Goal: Task Accomplishment & Management: Complete application form

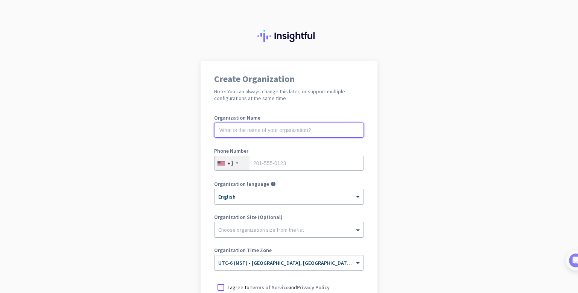
click at [329, 129] on input "text" at bounding box center [289, 130] width 150 height 15
click at [182, 72] on app-onboarding-organization "Create Organization Note: You can always change this later, or support multiple…" at bounding box center [289, 224] width 578 height 326
click at [251, 131] on input "text" at bounding box center [289, 130] width 150 height 15
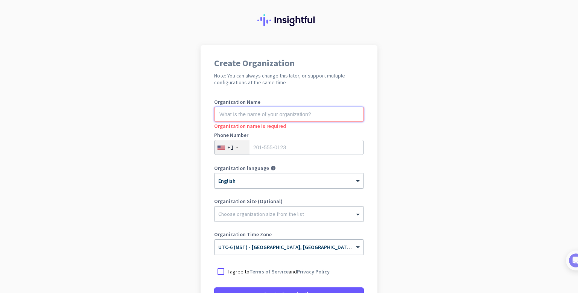
scroll to position [16, 0]
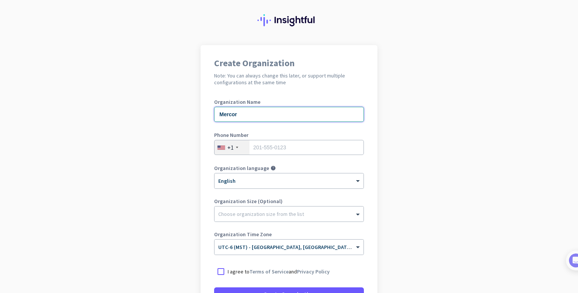
type input "Mercor"
click at [292, 150] on input "tel" at bounding box center [289, 147] width 150 height 15
click at [292, 149] on input "tel" at bounding box center [289, 147] width 150 height 15
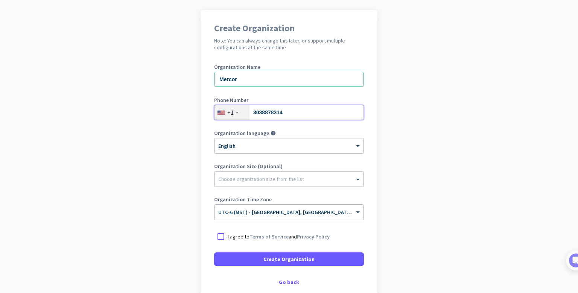
scroll to position [52, 0]
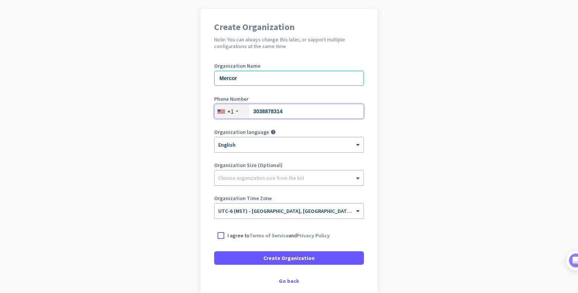
type input "3038878314"
click at [262, 178] on div at bounding box center [289, 176] width 149 height 8
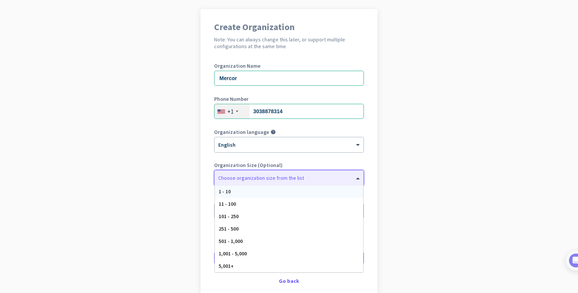
scroll to position [53, 0]
click at [271, 173] on div at bounding box center [289, 175] width 149 height 8
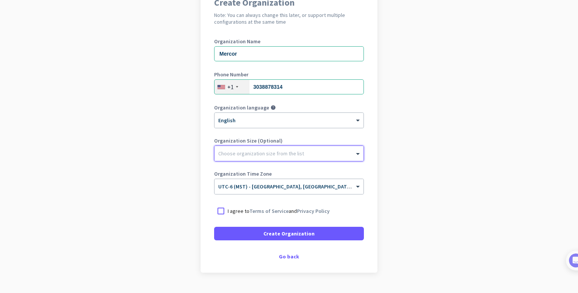
scroll to position [77, 0]
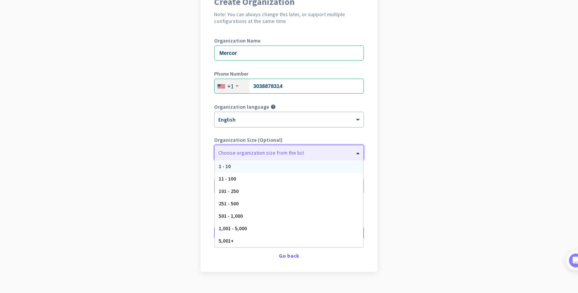
click at [287, 152] on div at bounding box center [289, 151] width 149 height 8
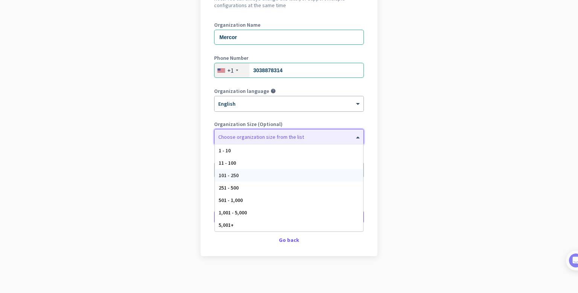
scroll to position [94, 0]
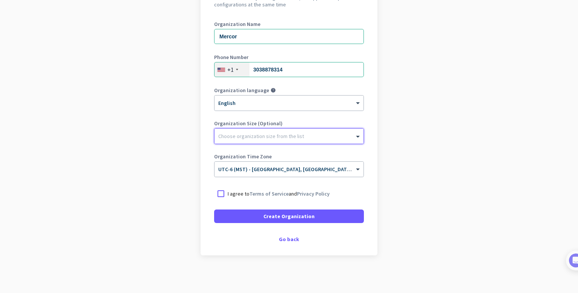
click at [285, 138] on div at bounding box center [289, 135] width 149 height 8
click at [265, 133] on div at bounding box center [289, 135] width 149 height 8
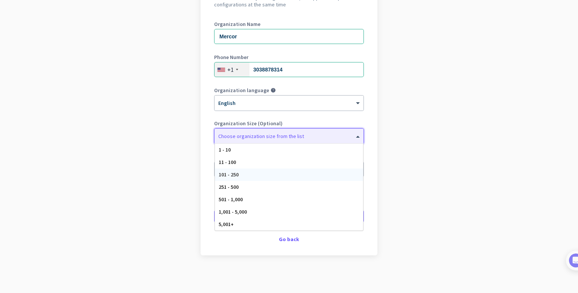
click at [243, 174] on div "101 - 250" at bounding box center [289, 175] width 148 height 12
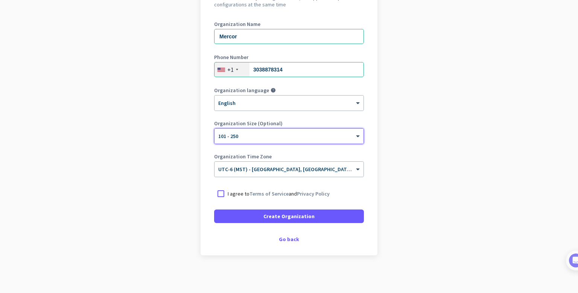
click at [231, 192] on p "I agree to Terms of Service and Privacy Policy" at bounding box center [279, 194] width 102 height 8
click at [0, 0] on input "I agree to Terms of Service and Privacy Policy" at bounding box center [0, 0] width 0 height 0
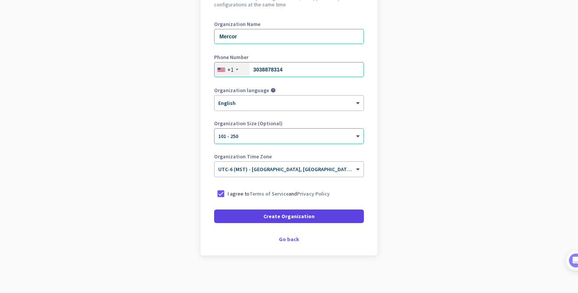
scroll to position [62, 0]
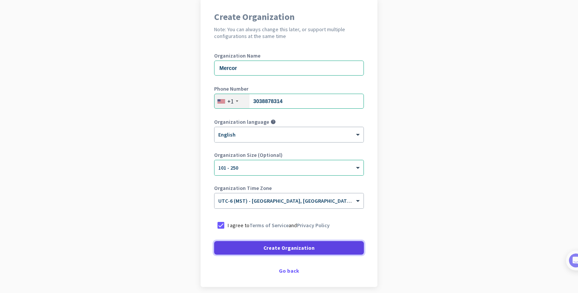
click at [271, 251] on span "Create Organization" at bounding box center [288, 248] width 51 height 8
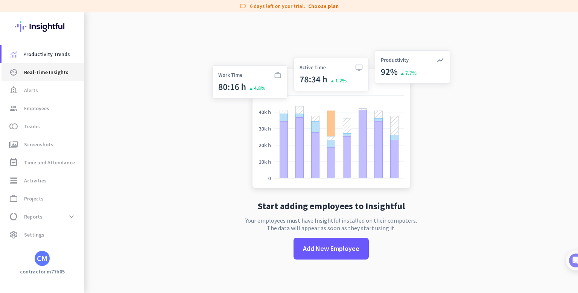
click at [69, 71] on span "av_timer Real-Time Insights" at bounding box center [43, 72] width 71 height 9
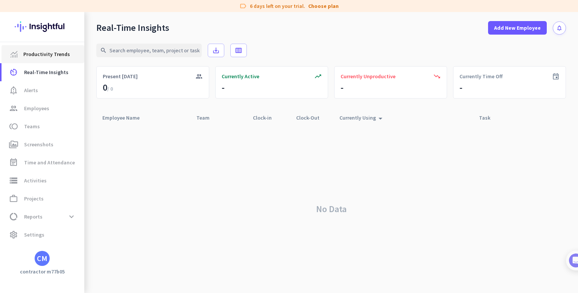
click at [60, 55] on span "Productivity Trends" at bounding box center [46, 54] width 47 height 9
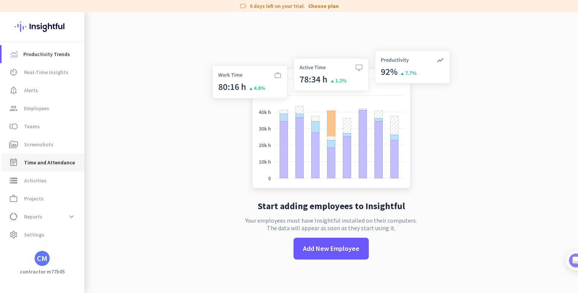
click at [72, 168] on link "event_note Time and Attendance" at bounding box center [43, 163] width 83 height 18
